Goal: Find specific page/section: Find specific page/section

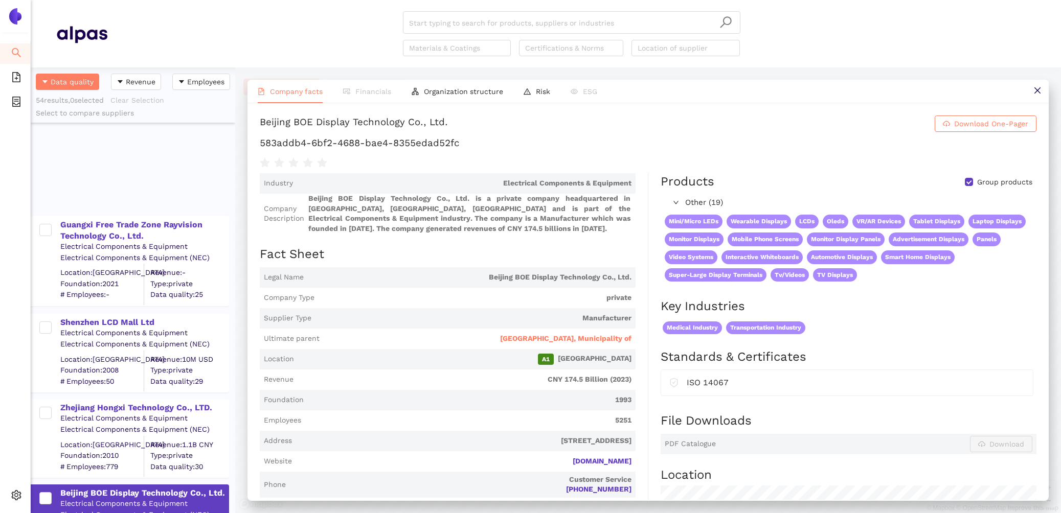
scroll to position [445, 205]
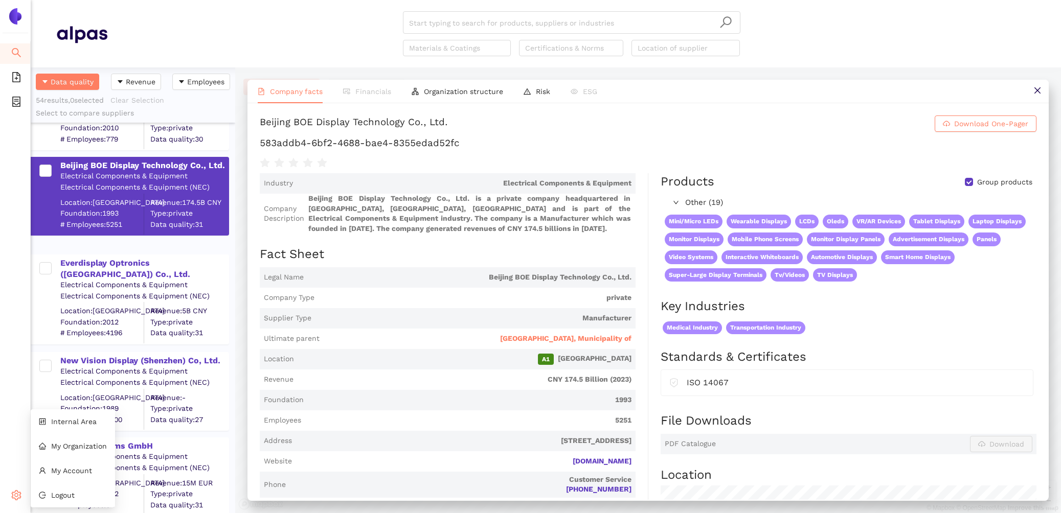
click at [16, 489] on span "setting" at bounding box center [16, 497] width 10 height 20
click at [80, 416] on li "Internal Area" at bounding box center [73, 422] width 84 height 20
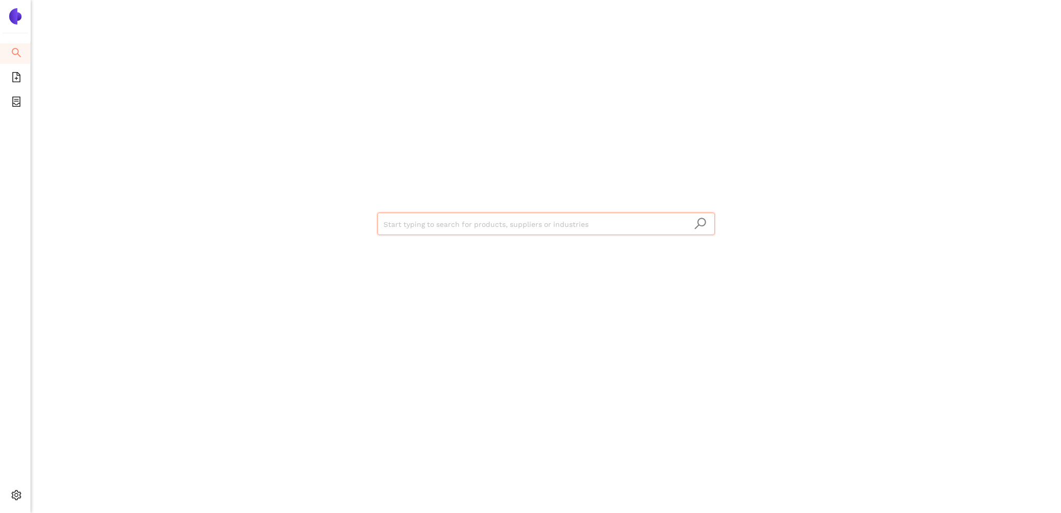
click at [443, 221] on input "search" at bounding box center [546, 224] width 325 height 23
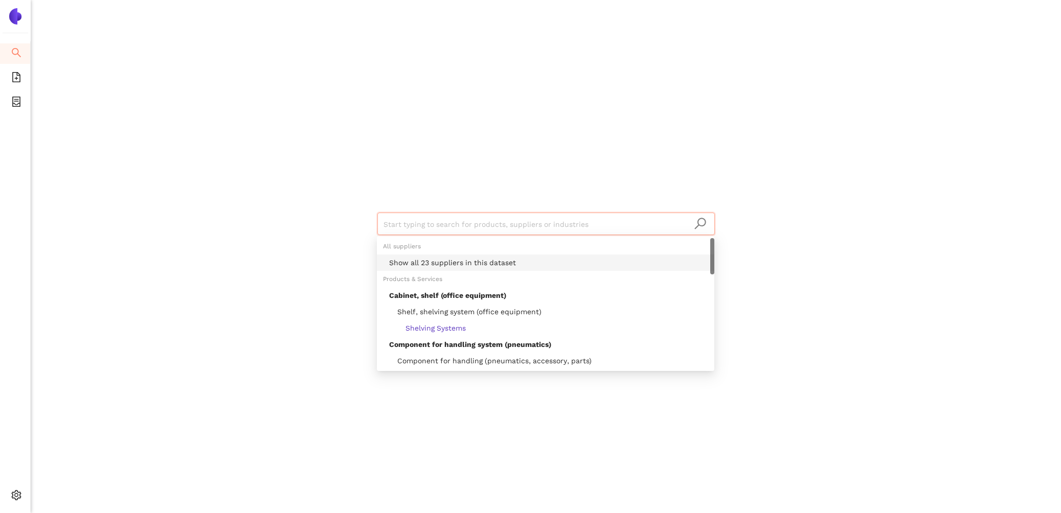
click at [459, 257] on div "Show all 23 suppliers in this dataset" at bounding box center [548, 262] width 319 height 11
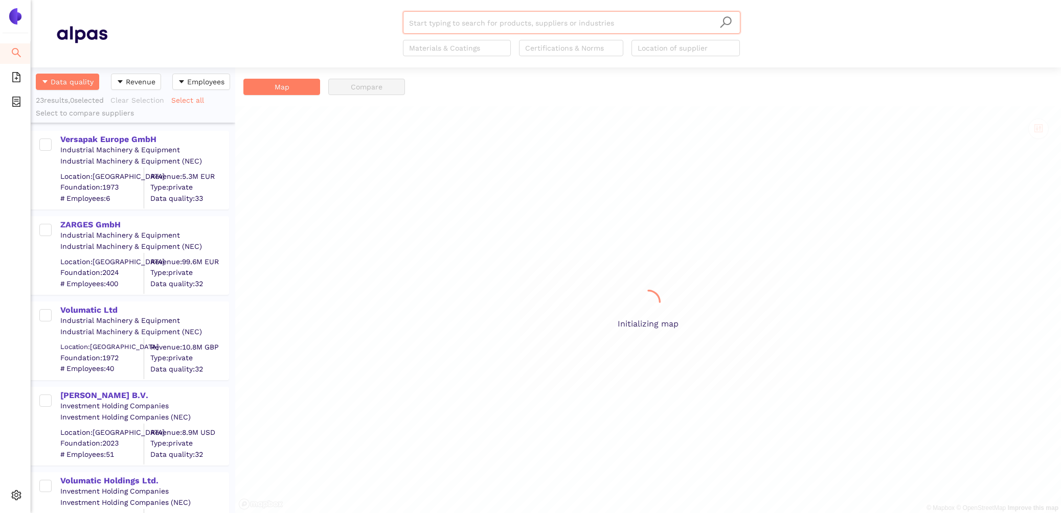
scroll to position [445, 205]
click at [110, 132] on div "Versapak Europe GmbH" at bounding box center [144, 138] width 168 height 13
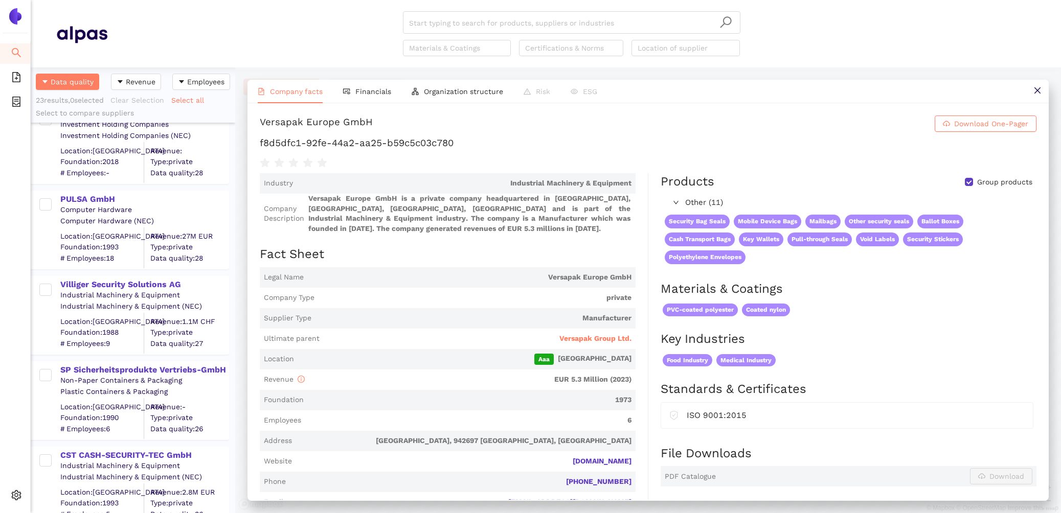
scroll to position [1587, 0]
